Goal: Task Accomplishment & Management: Use online tool/utility

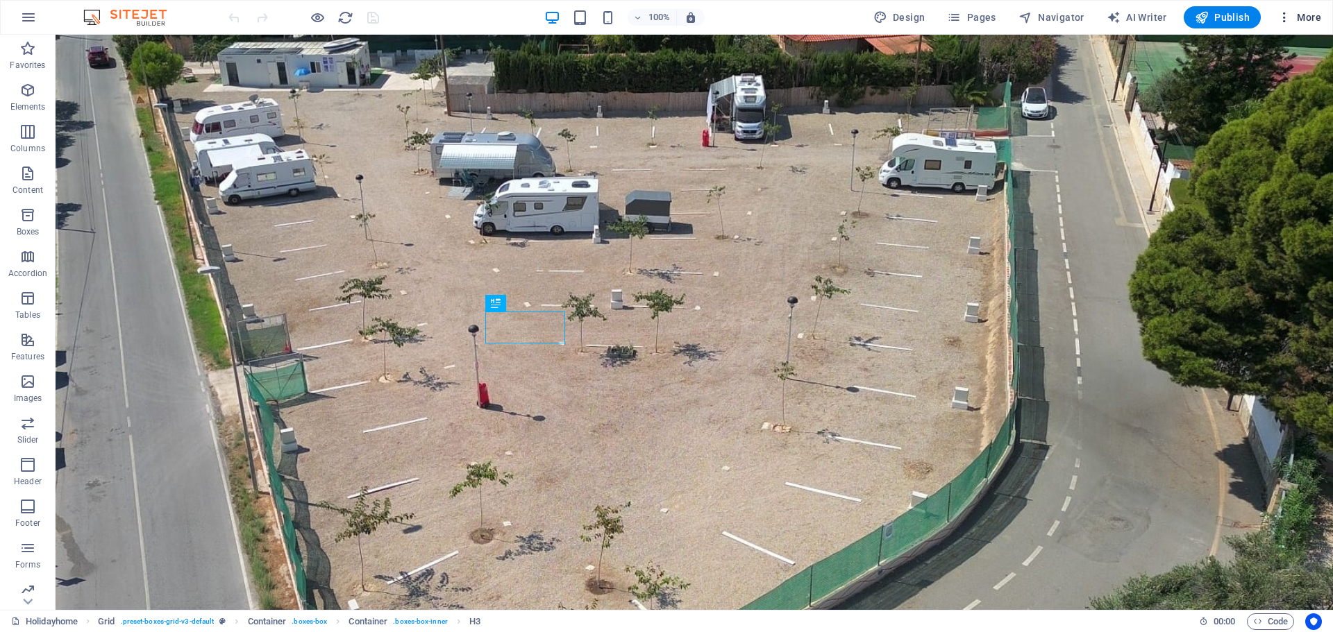
scroll to position [951, 0]
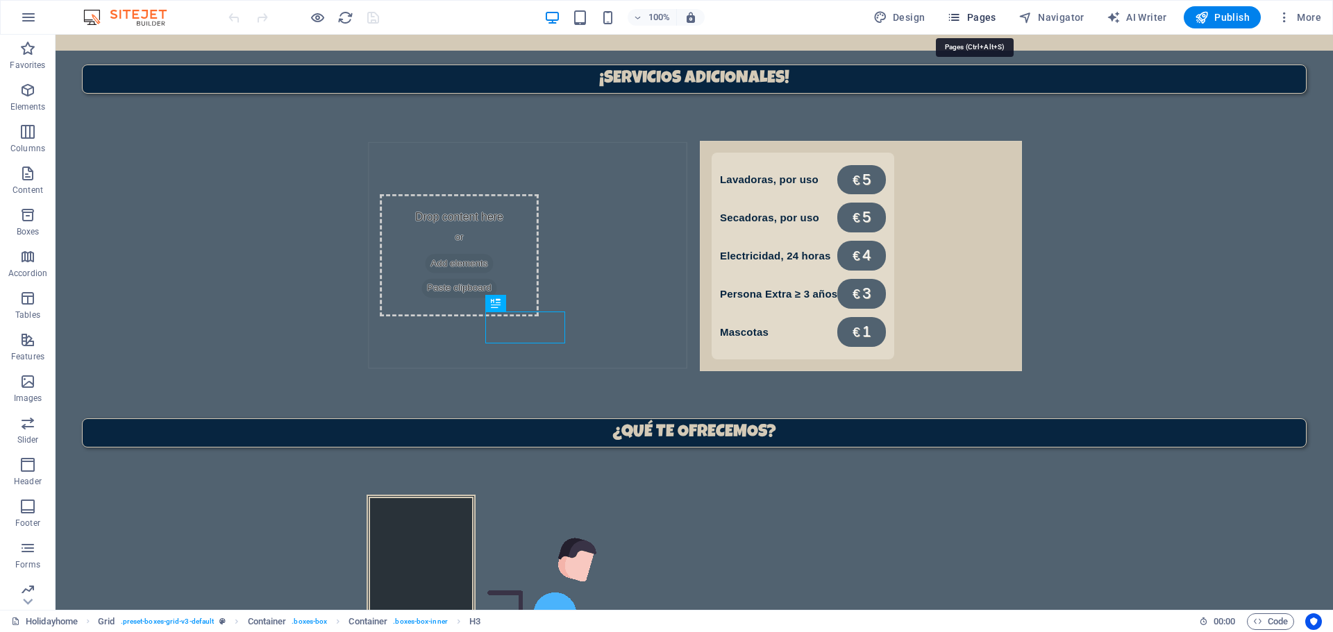
click at [995, 12] on span "Pages" at bounding box center [971, 17] width 49 height 14
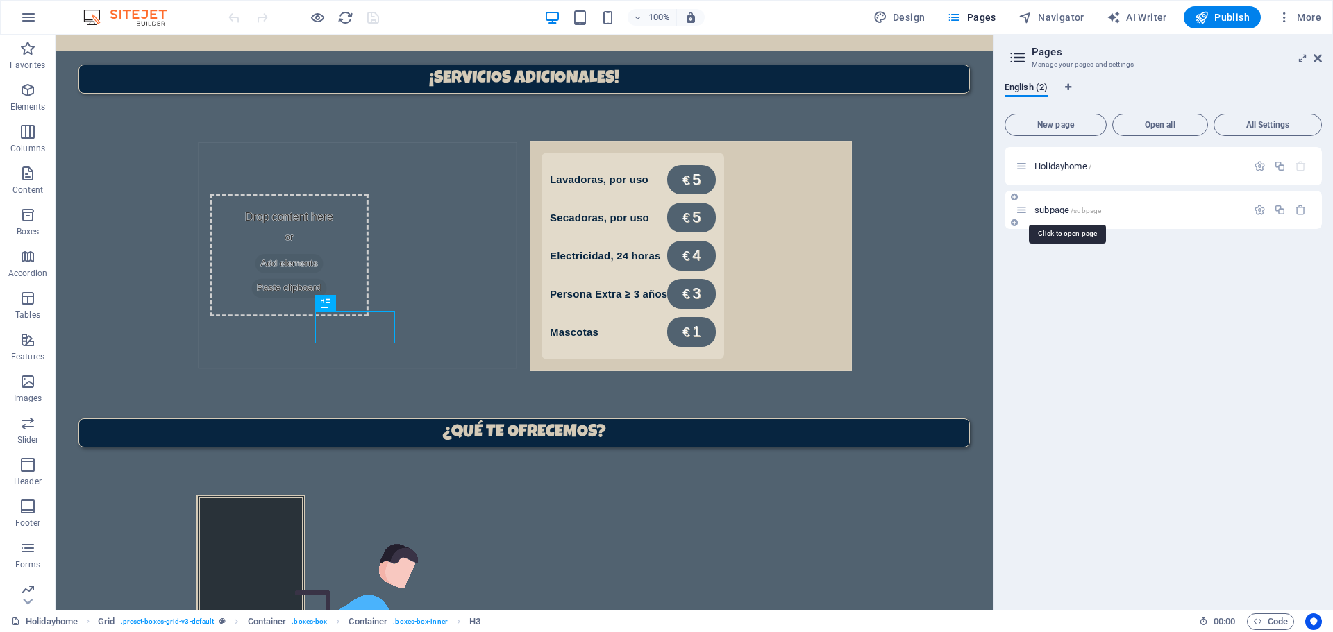
click at [1071, 207] on span "/subpage" at bounding box center [1085, 211] width 31 height 8
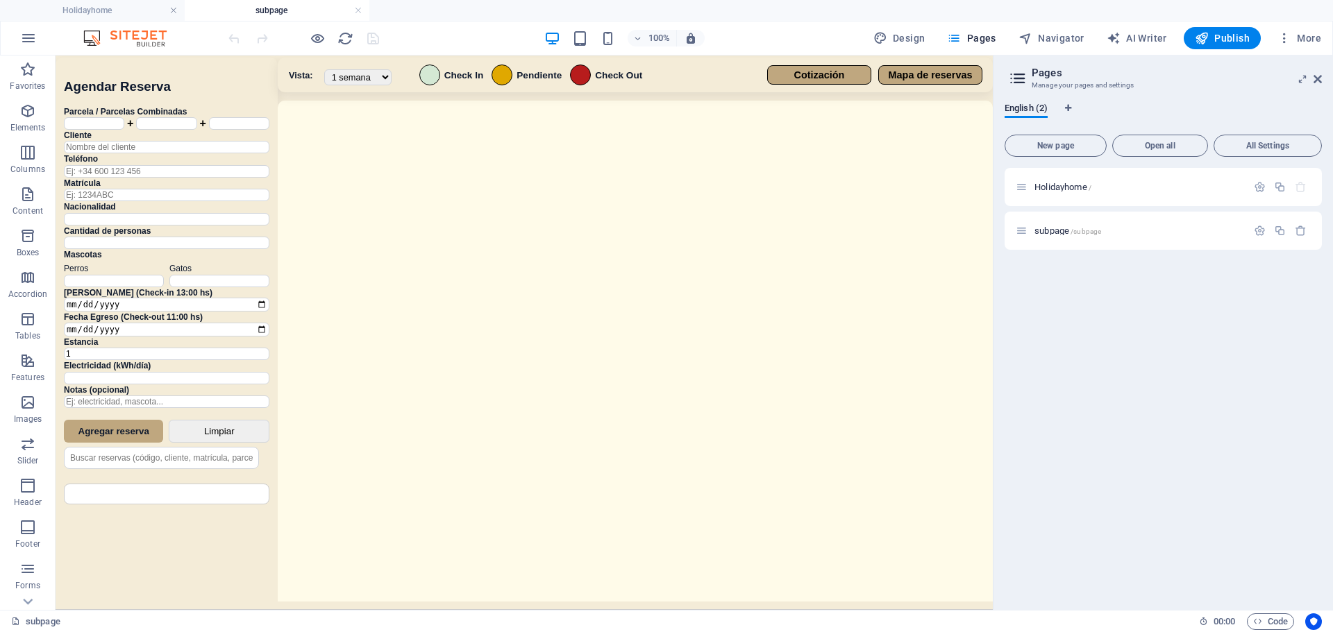
scroll to position [0, 0]
click at [589, 308] on div "Sistema de Reservas — Coveta Área Camper [GEOGRAPHIC_DATA] ¿Estás seguro de que…" at bounding box center [524, 335] width 937 height 558
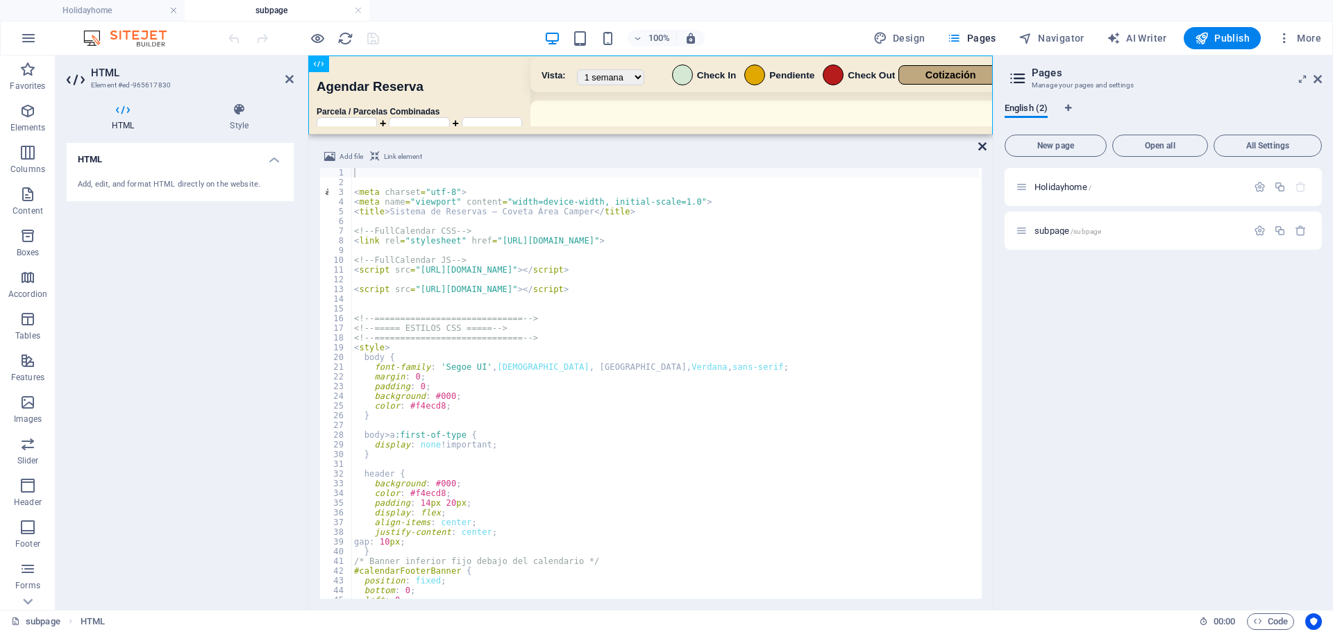
click at [983, 149] on icon at bounding box center [982, 146] width 8 height 11
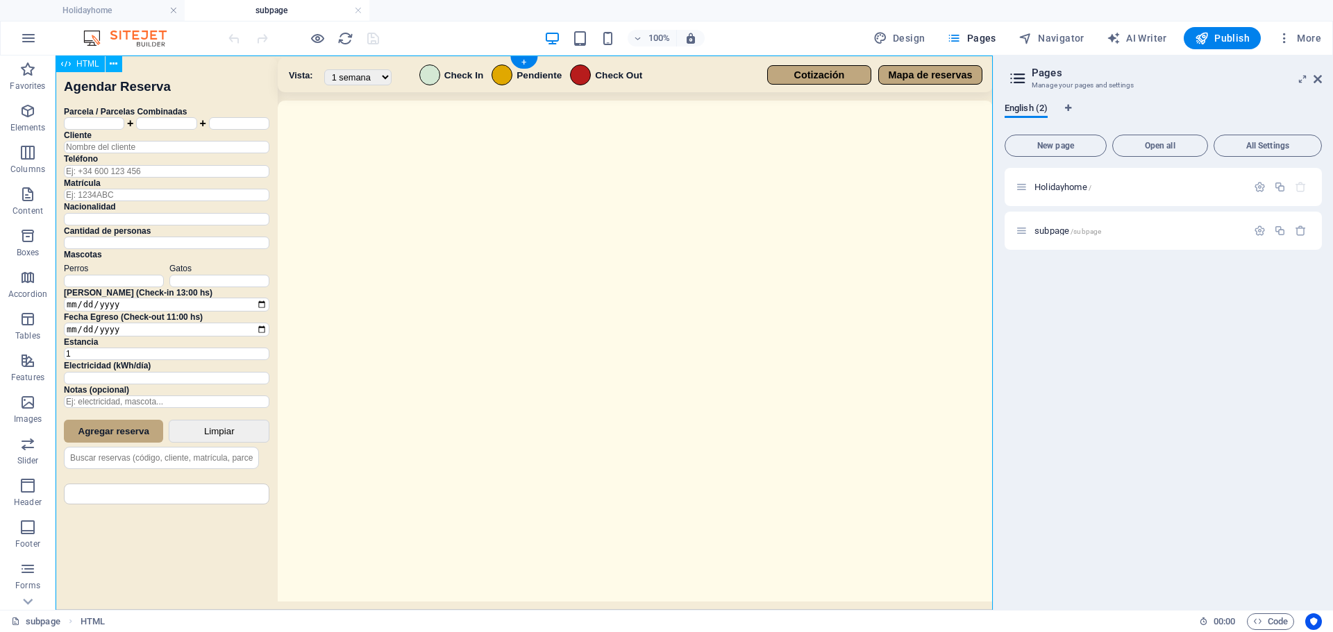
click at [602, 278] on div "Sistema de Reservas — Coveta Área Camper [GEOGRAPHIC_DATA] ¿Estás seguro de que…" at bounding box center [524, 335] width 937 height 558
click at [620, 408] on div "Sistema de Reservas — Coveta Área Camper [GEOGRAPHIC_DATA] ¿Estás seguro de que…" at bounding box center [524, 335] width 937 height 558
click at [618, 410] on div "Sistema de Reservas — Coveta Área Camper [GEOGRAPHIC_DATA] ¿Estás seguro de que…" at bounding box center [524, 335] width 937 height 558
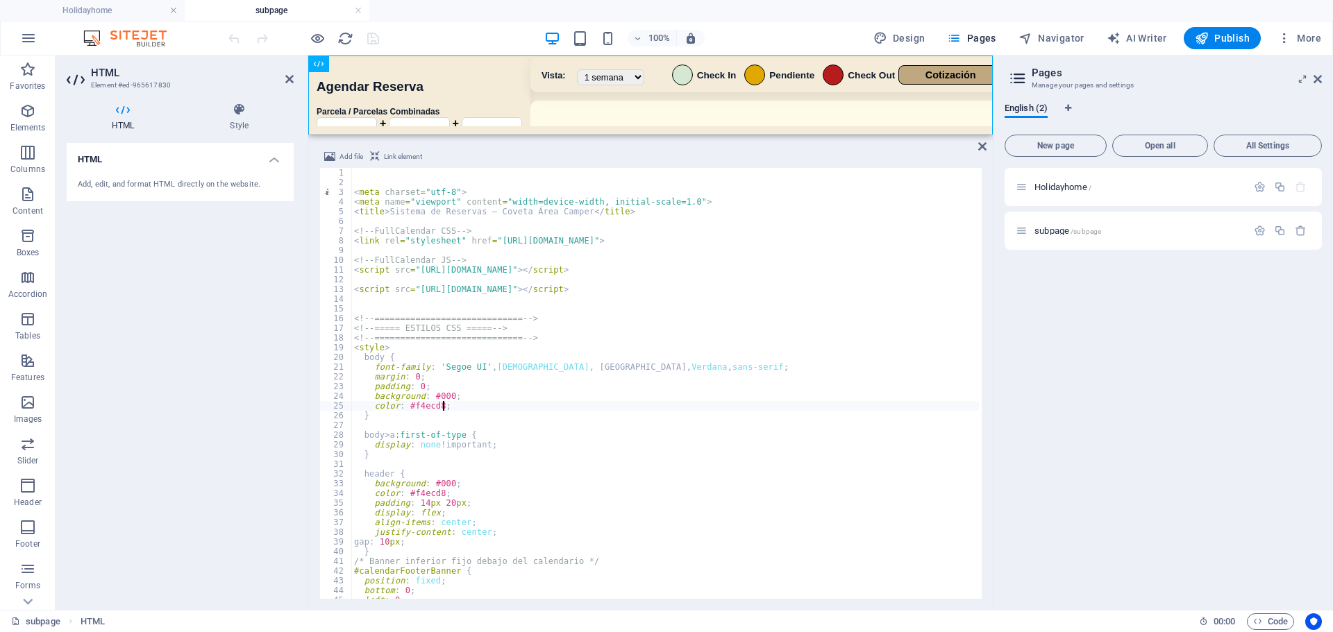
drag, startPoint x: 563, startPoint y: 354, endPoint x: 617, endPoint y: 410, distance: 78.1
click at [617, 410] on div "< meta charset = "utf-8" > < meta name = "viewport" content = "width=device-wid…" at bounding box center [817, 392] width 932 height 448
type textarea "</script>"
